Goal: Task Accomplishment & Management: Manage account settings

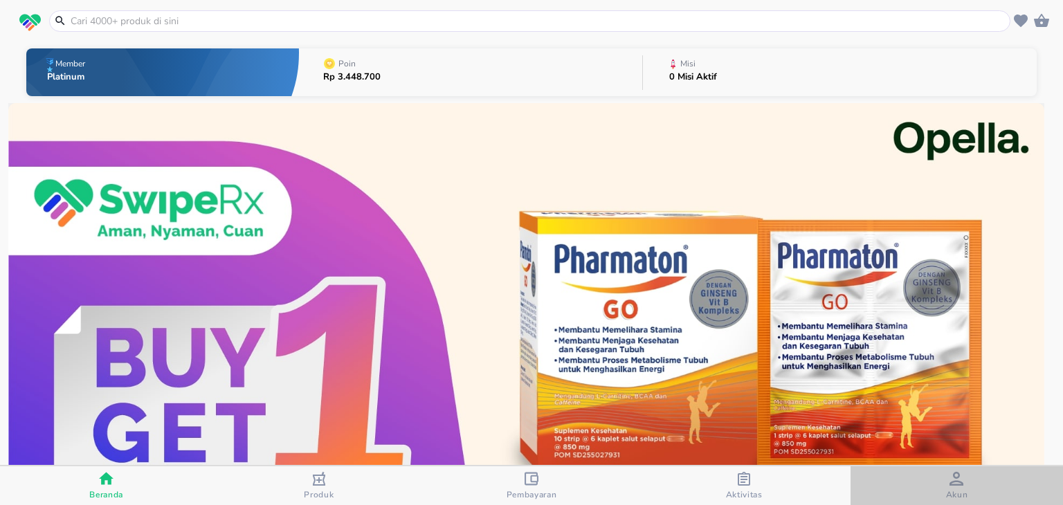
click at [947, 483] on div "Akun" at bounding box center [957, 486] width 22 height 28
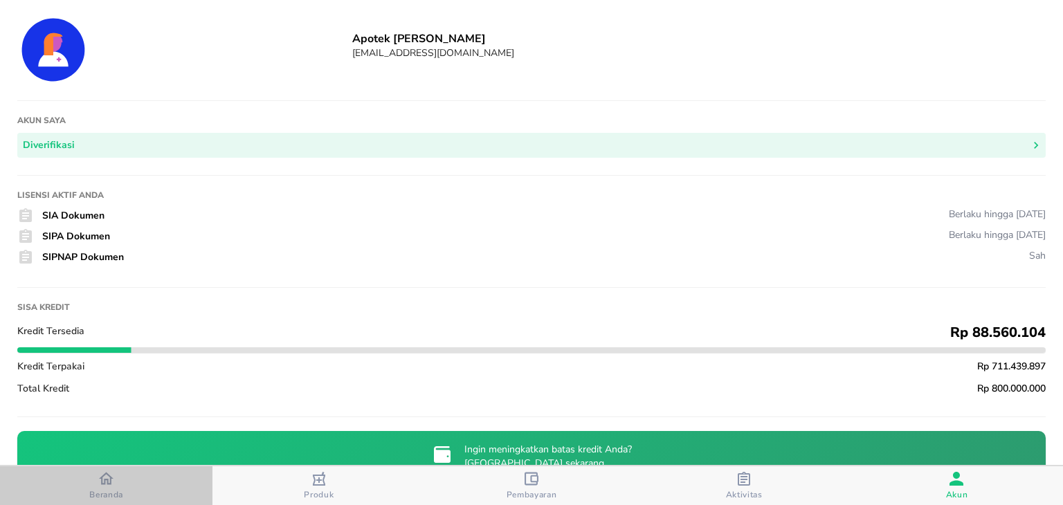
click at [122, 481] on div "Beranda" at bounding box center [106, 485] width 34 height 29
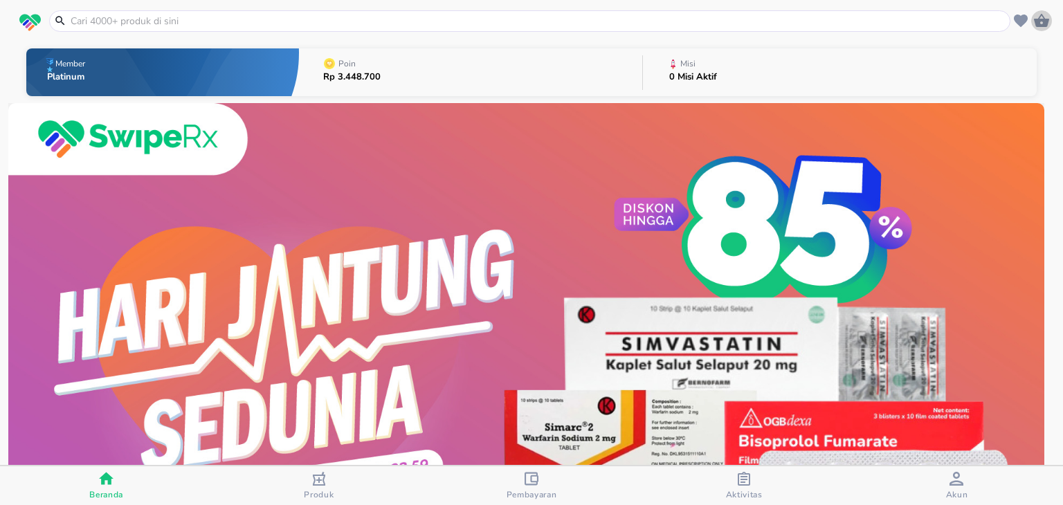
click at [1038, 24] on icon "button" at bounding box center [1041, 20] width 15 height 13
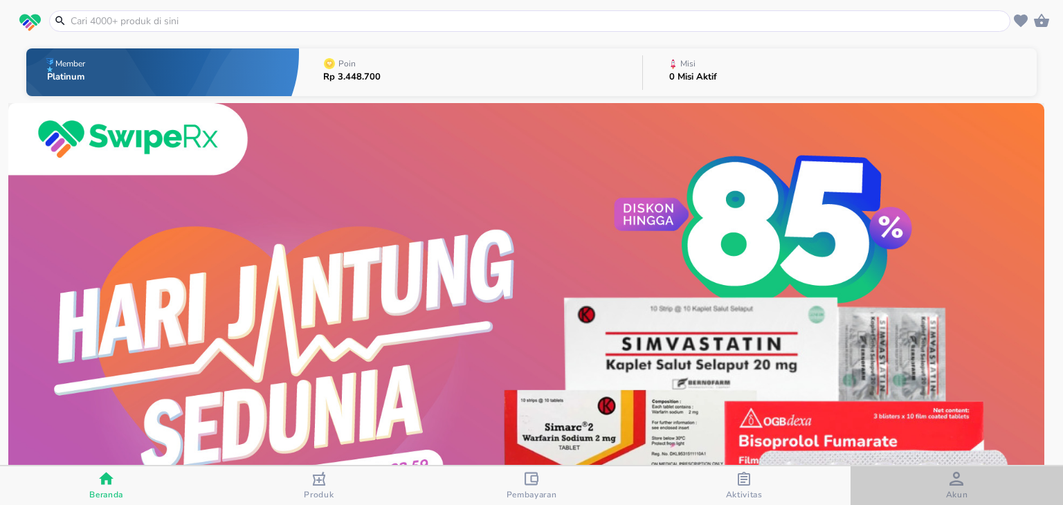
click at [932, 487] on span "Akun" at bounding box center [956, 486] width 204 height 28
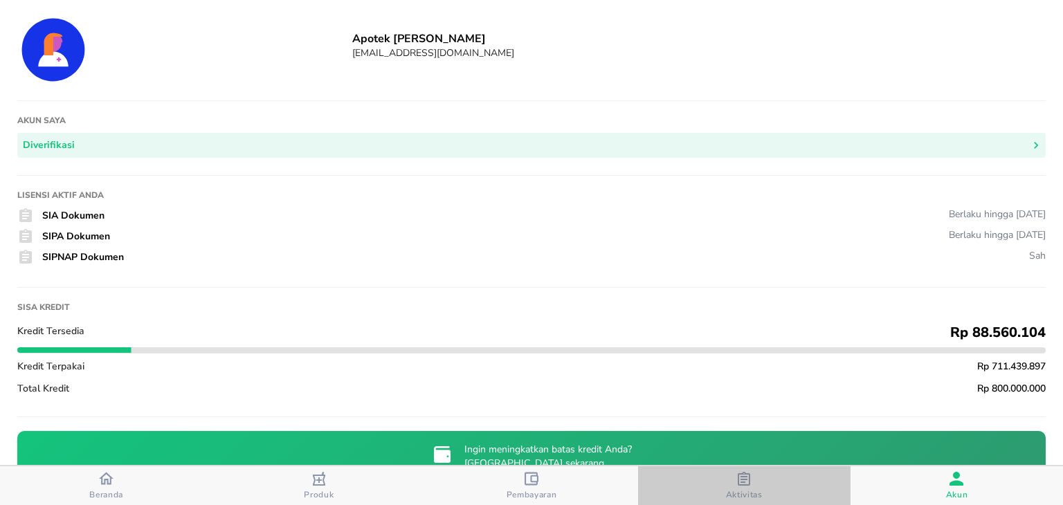
click at [746, 475] on icon "button" at bounding box center [744, 479] width 14 height 14
